Goal: Task Accomplishment & Management: Manage account settings

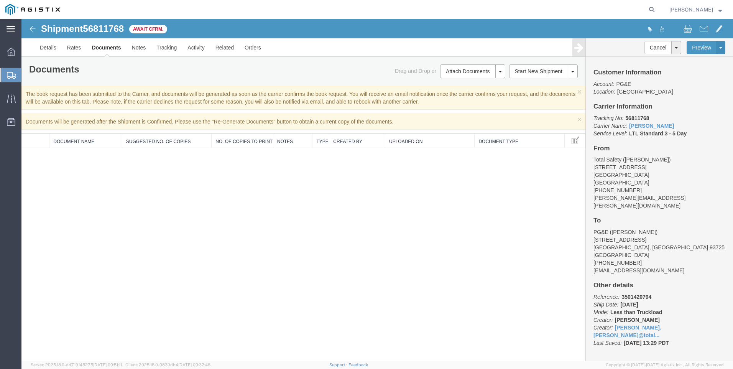
click at [10, 30] on icon at bounding box center [11, 29] width 8 height 6
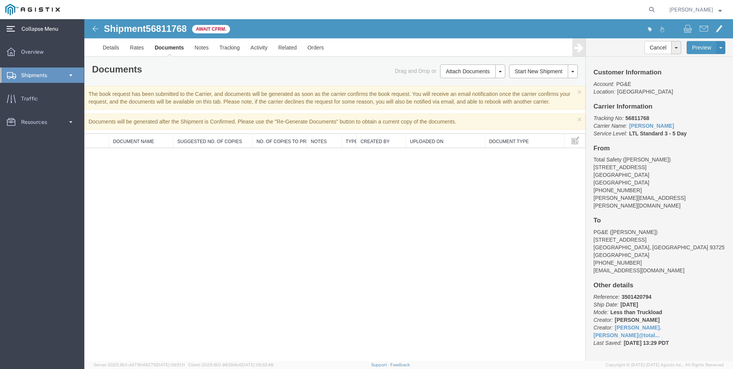
click at [720, 11] on strong "button" at bounding box center [719, 9] width 3 height 3
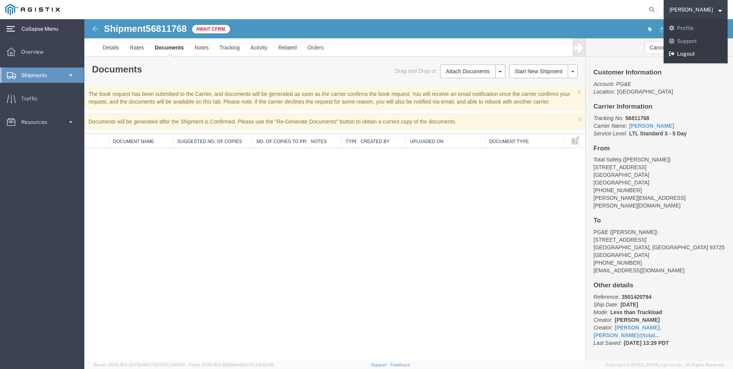
click at [702, 53] on link "Logout" at bounding box center [695, 54] width 64 height 13
